Goal: Information Seeking & Learning: Learn about a topic

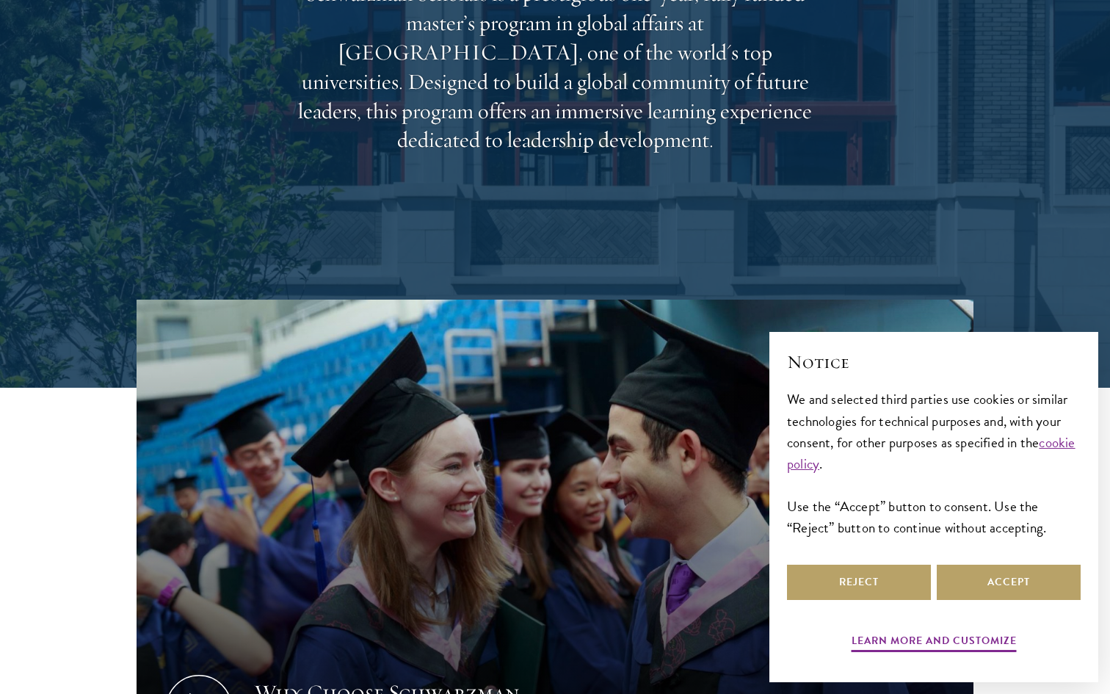
click at [827, 562] on div "Reject Accept" at bounding box center [934, 581] width 294 height 41
click at [818, 581] on button "Reject" at bounding box center [859, 581] width 144 height 35
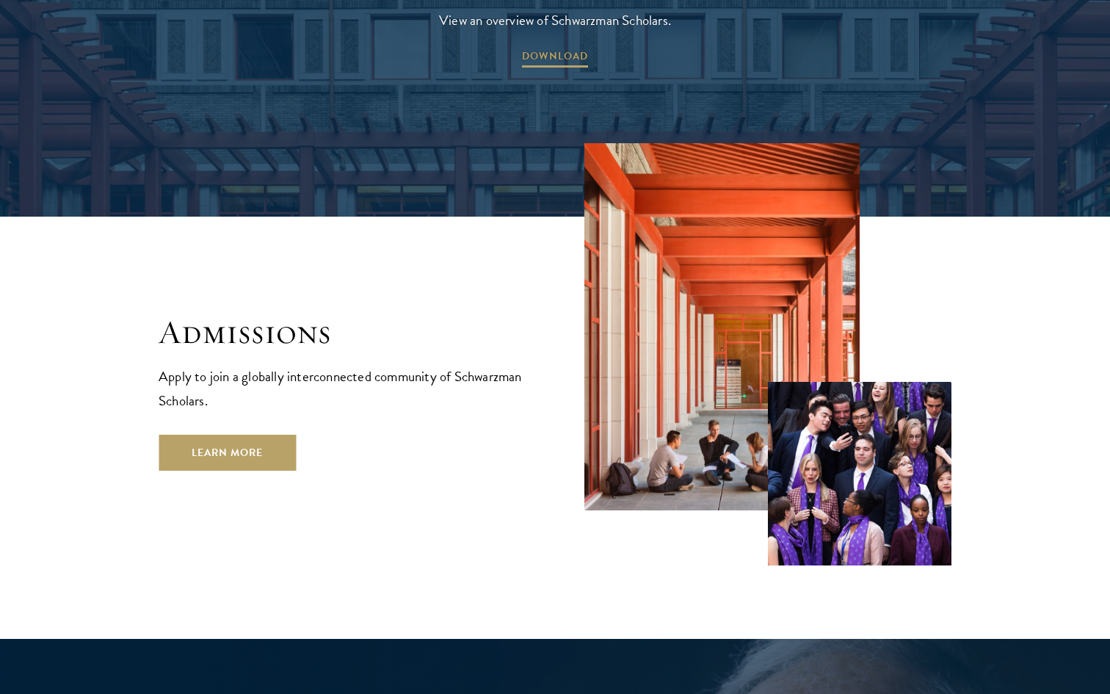
scroll to position [2375, 0]
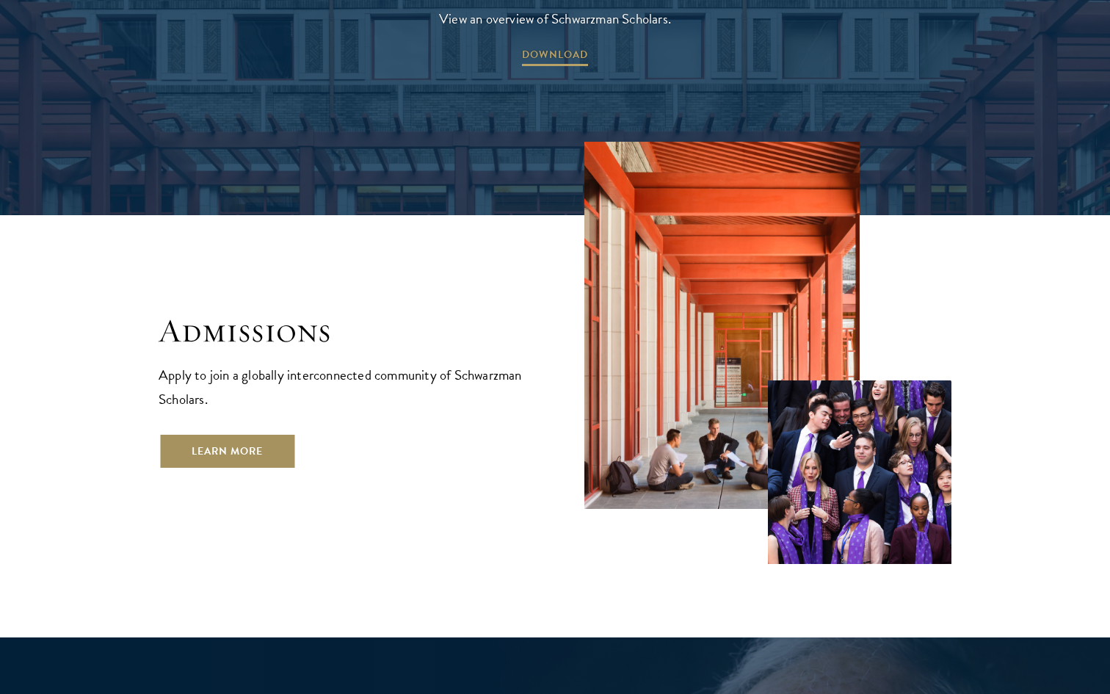
click at [248, 433] on link "Learn More" at bounding box center [227, 450] width 137 height 35
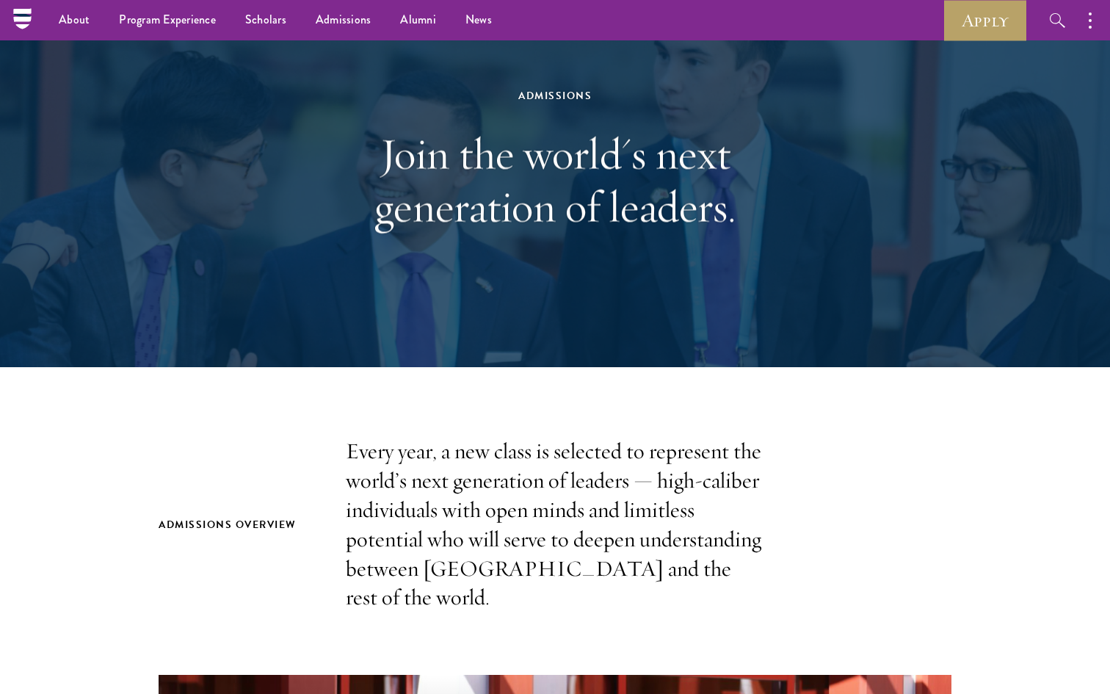
scroll to position [21, 0]
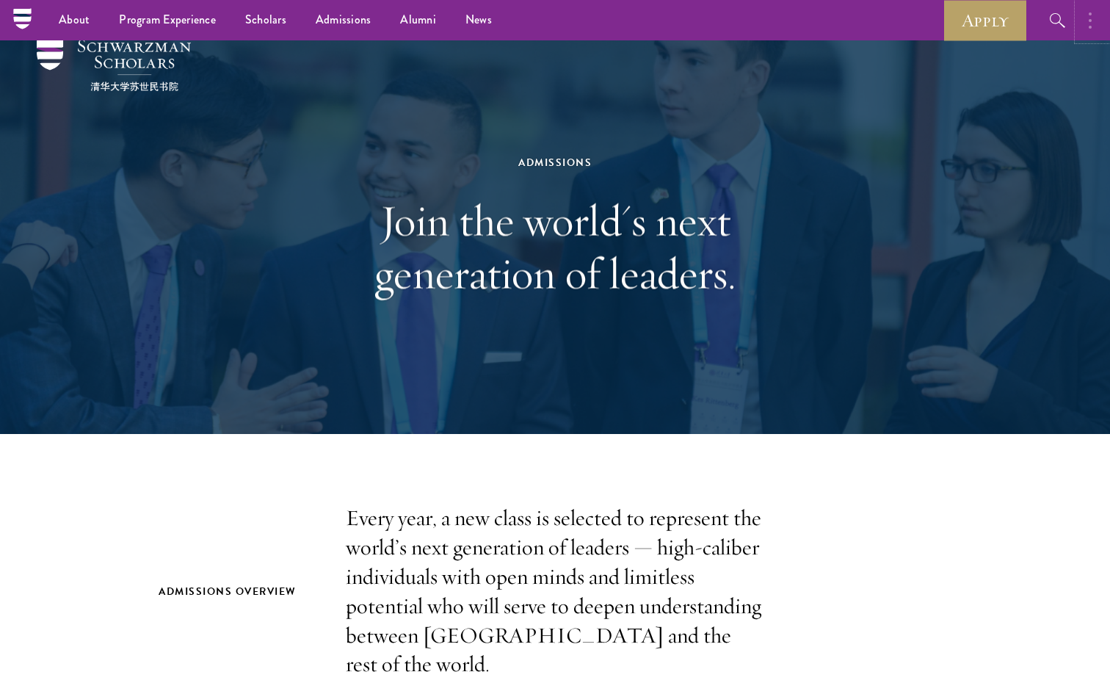
click at [1093, 25] on button "button" at bounding box center [1093, 20] width 32 height 40
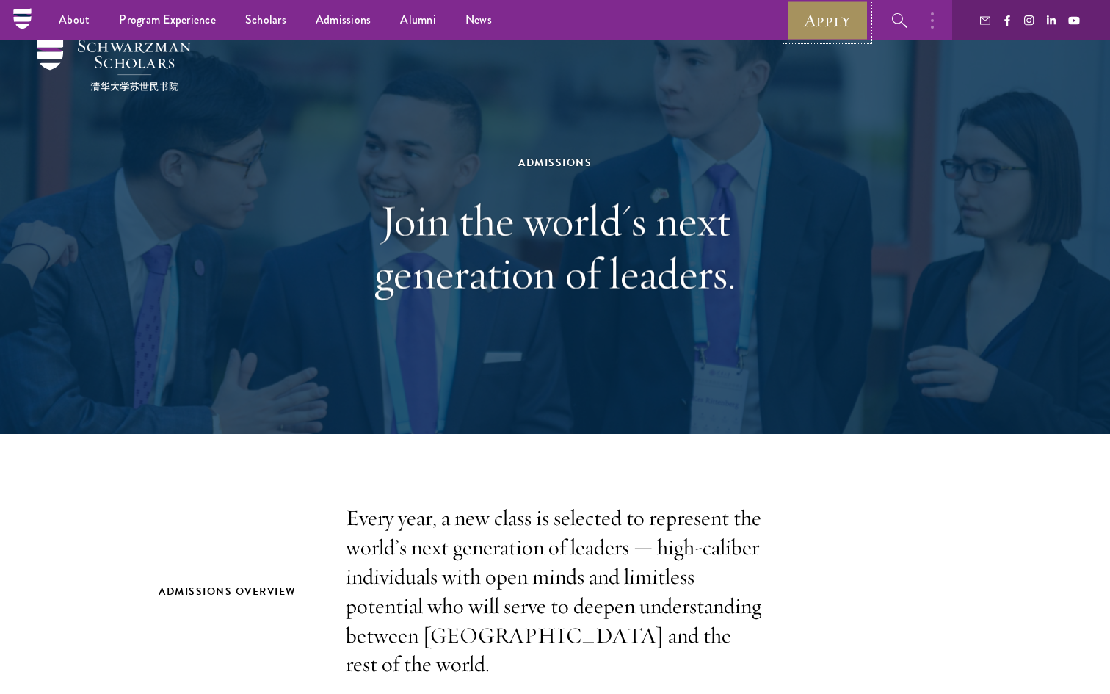
click at [858, 29] on link "Apply" at bounding box center [827, 20] width 82 height 40
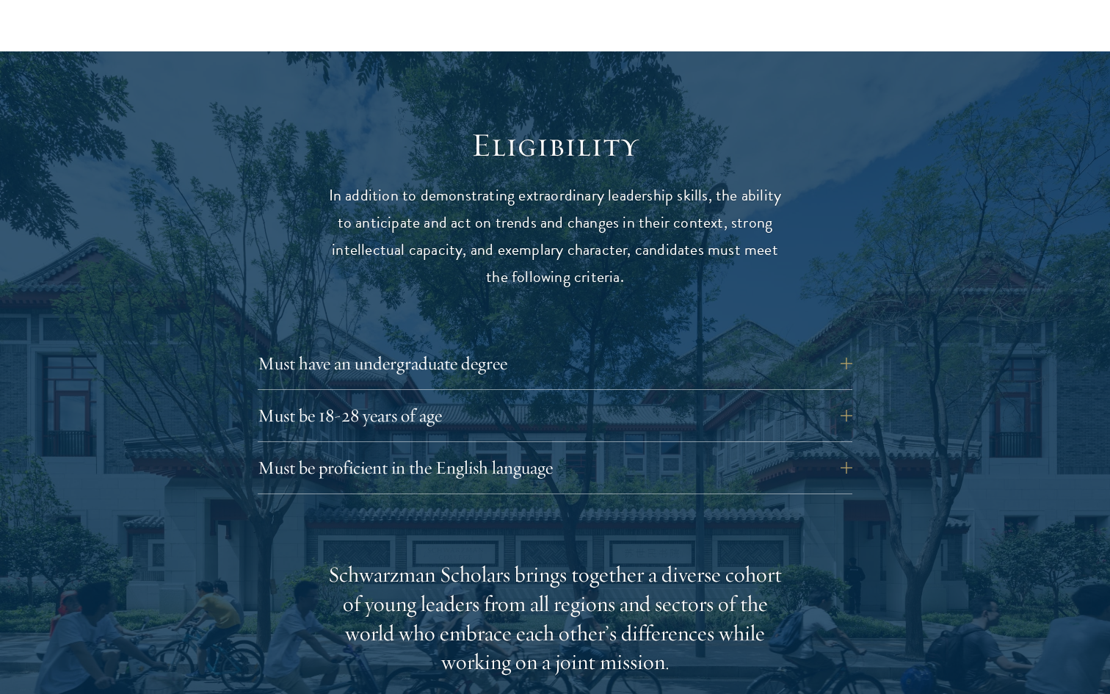
scroll to position [1836, 0]
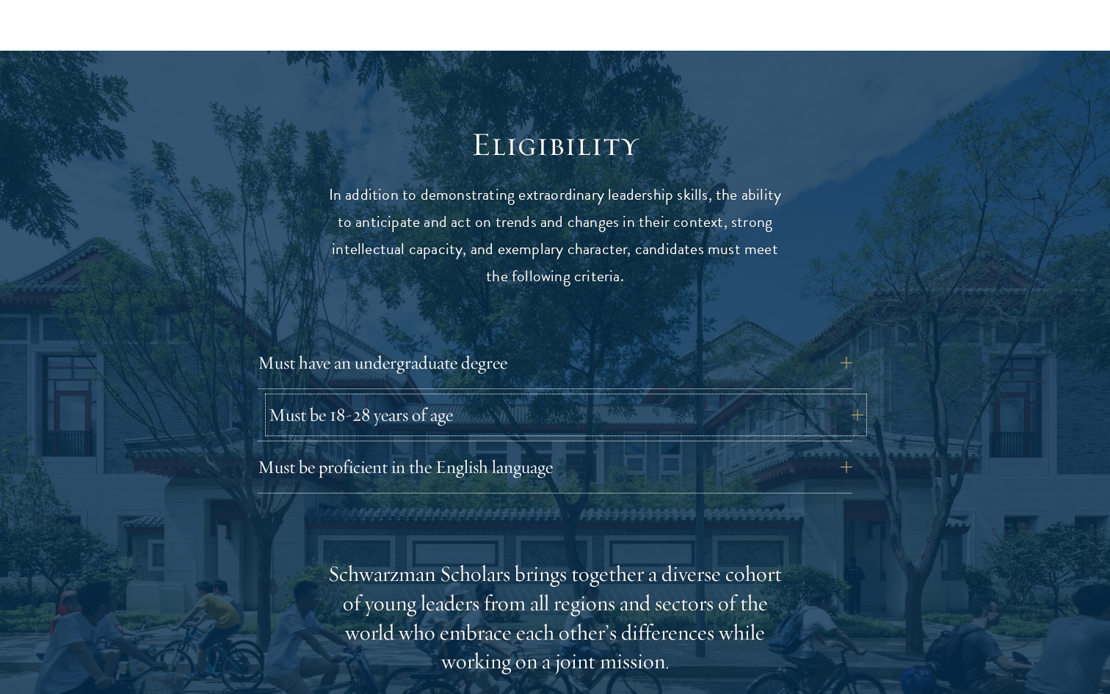
click at [292, 397] on button "Must be 18-28 years of age" at bounding box center [566, 414] width 594 height 35
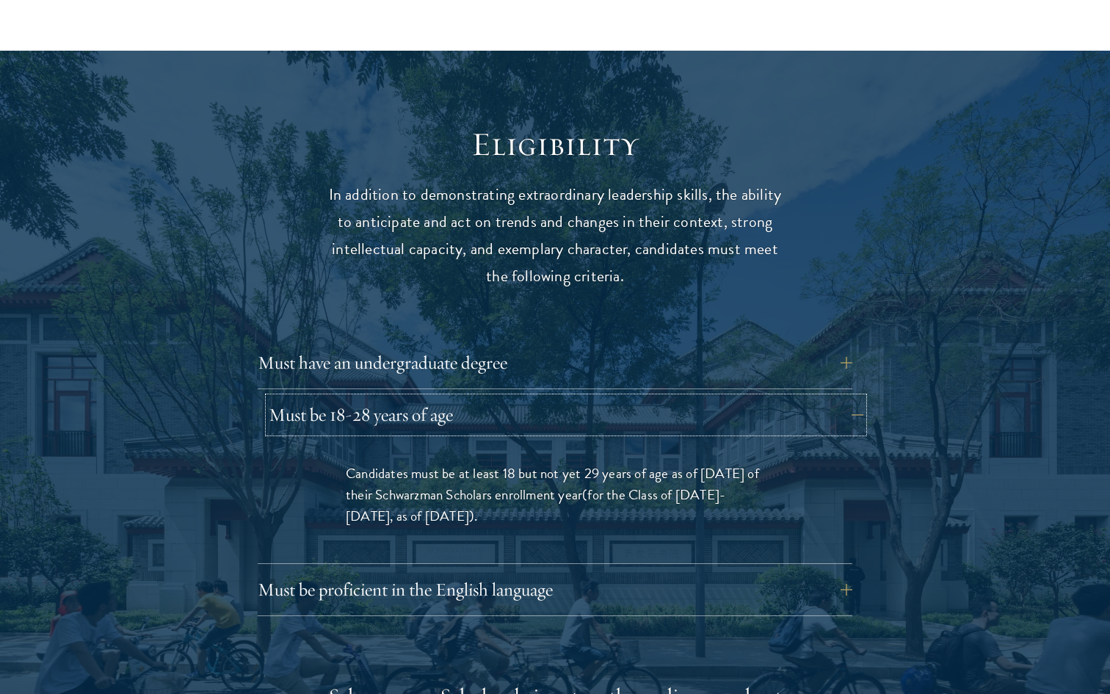
click at [292, 397] on button "Must be 18-28 years of age" at bounding box center [566, 414] width 594 height 35
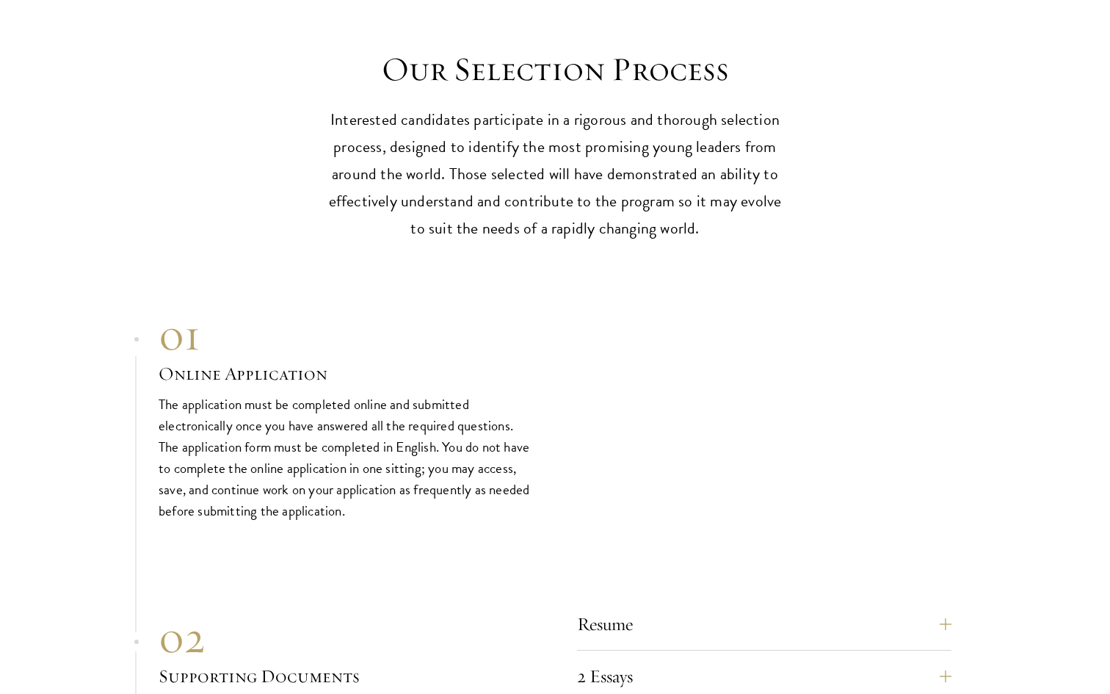
scroll to position [4401, 0]
